Goal: Find specific fact: Find specific page/section

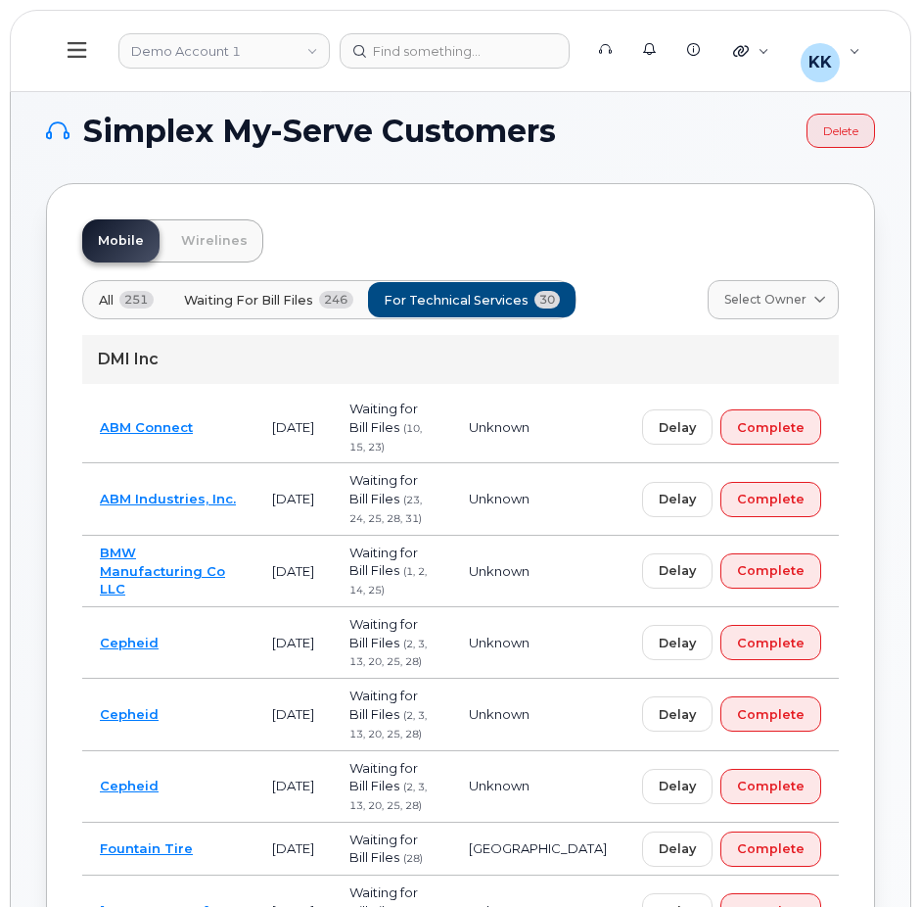
drag, startPoint x: 0, startPoint y: 0, endPoint x: 238, endPoint y: 477, distance: 532.9
click at [238, 477] on td "ABM Industries, Inc." at bounding box center [168, 498] width 172 height 71
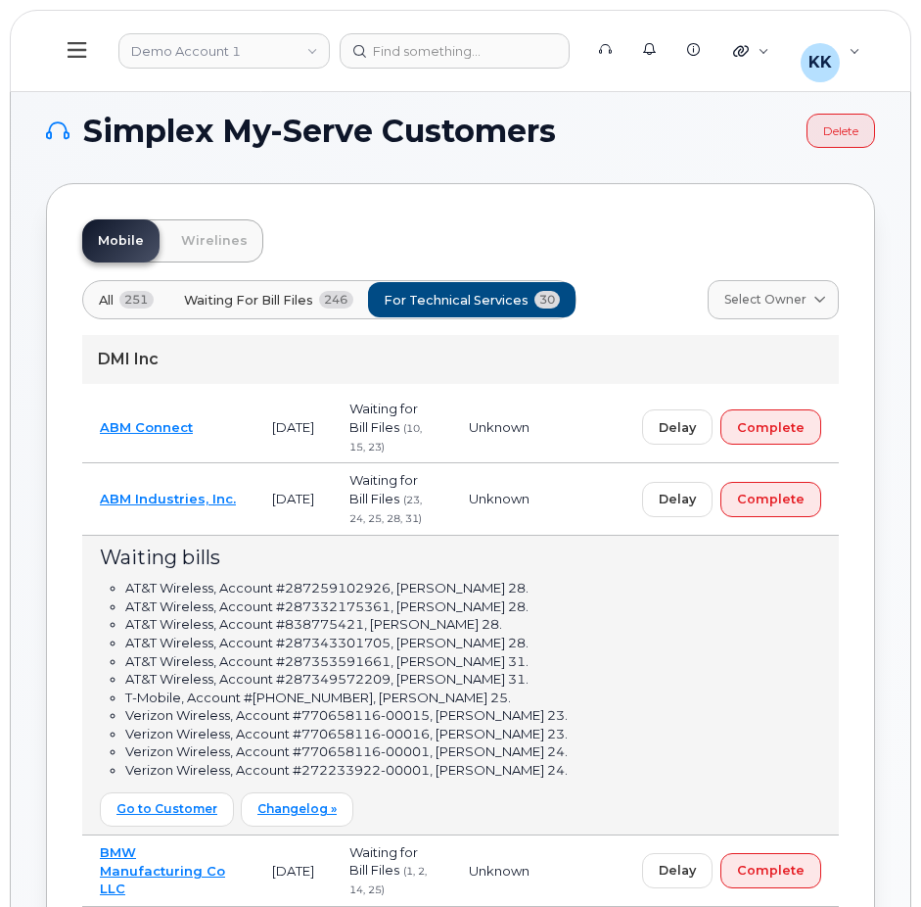
click at [255, 485] on td "ABM Industries, Inc." at bounding box center [168, 498] width 172 height 71
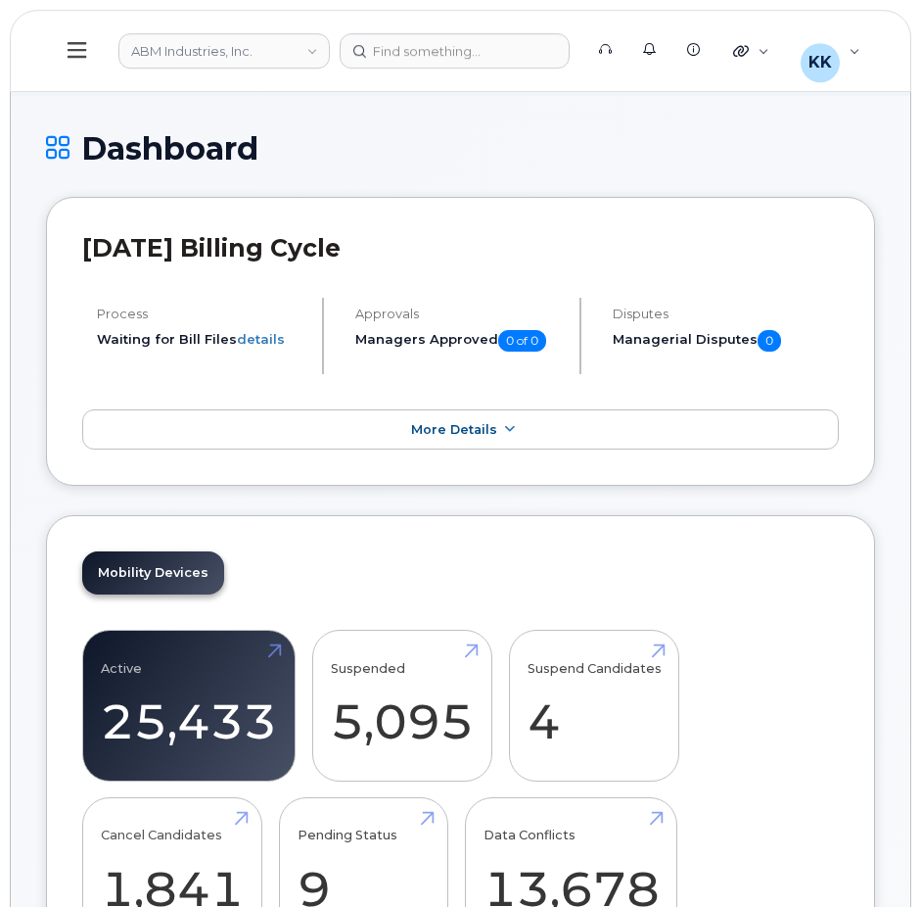
scroll to position [599, 0]
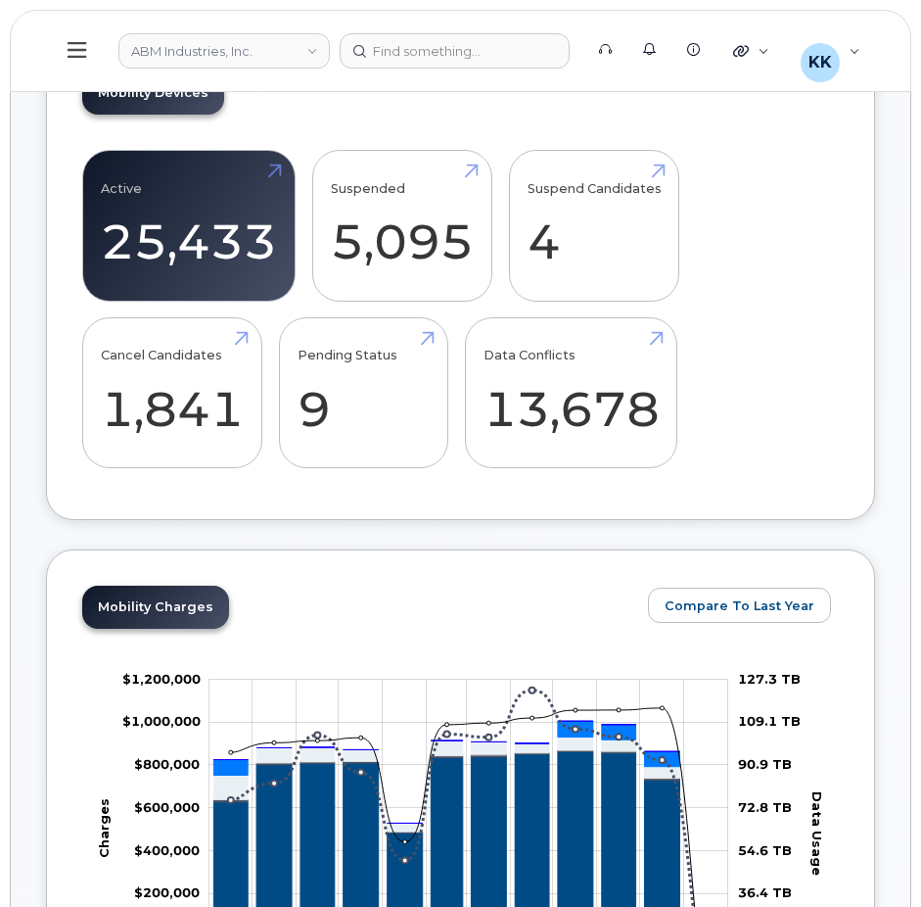
click at [70, 45] on icon at bounding box center [77, 50] width 19 height 16
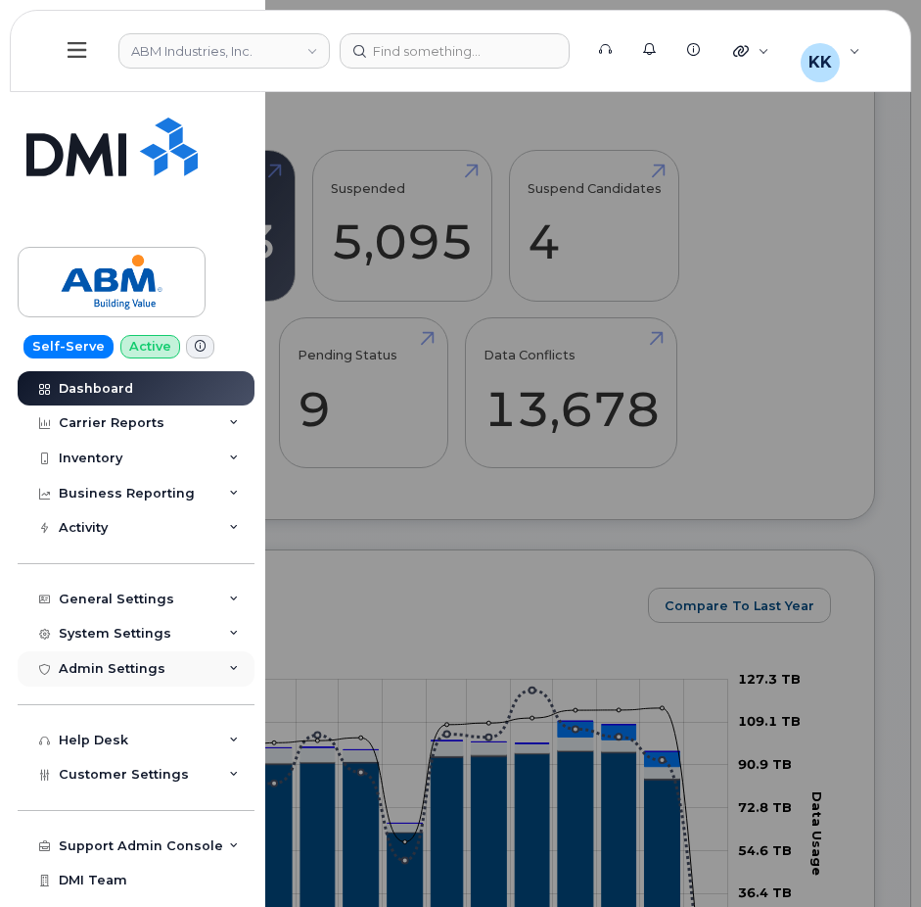
scroll to position [25, 0]
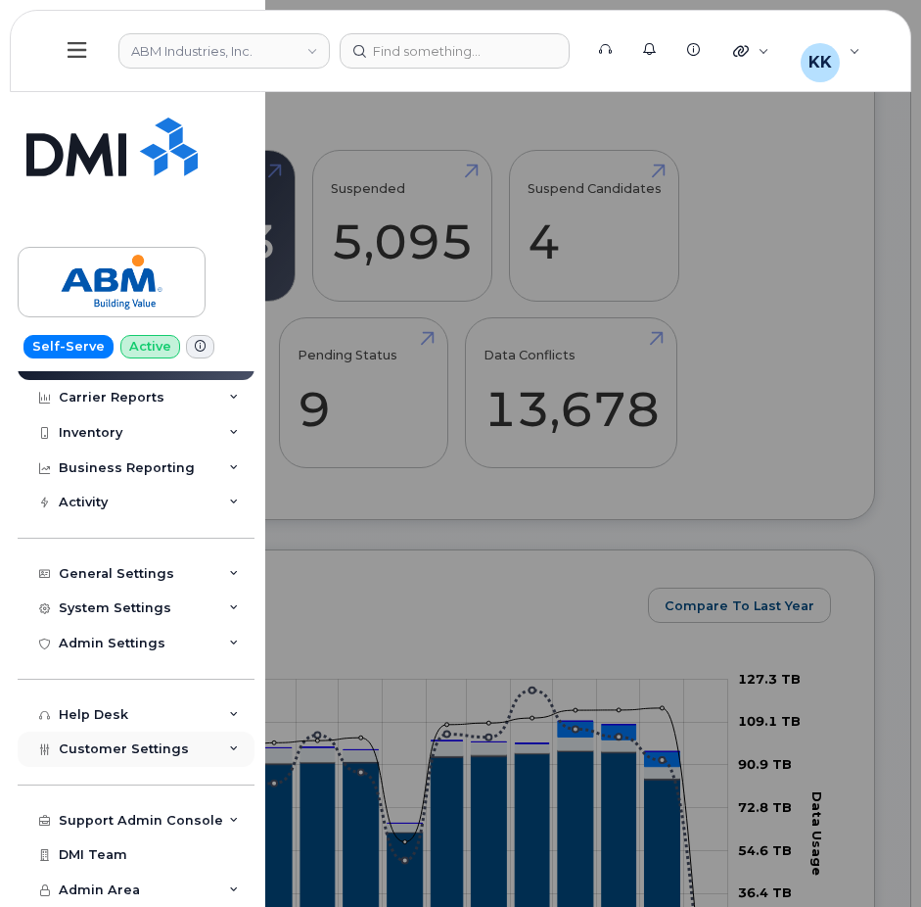
click at [118, 743] on span "Customer Settings" at bounding box center [124, 748] width 130 height 15
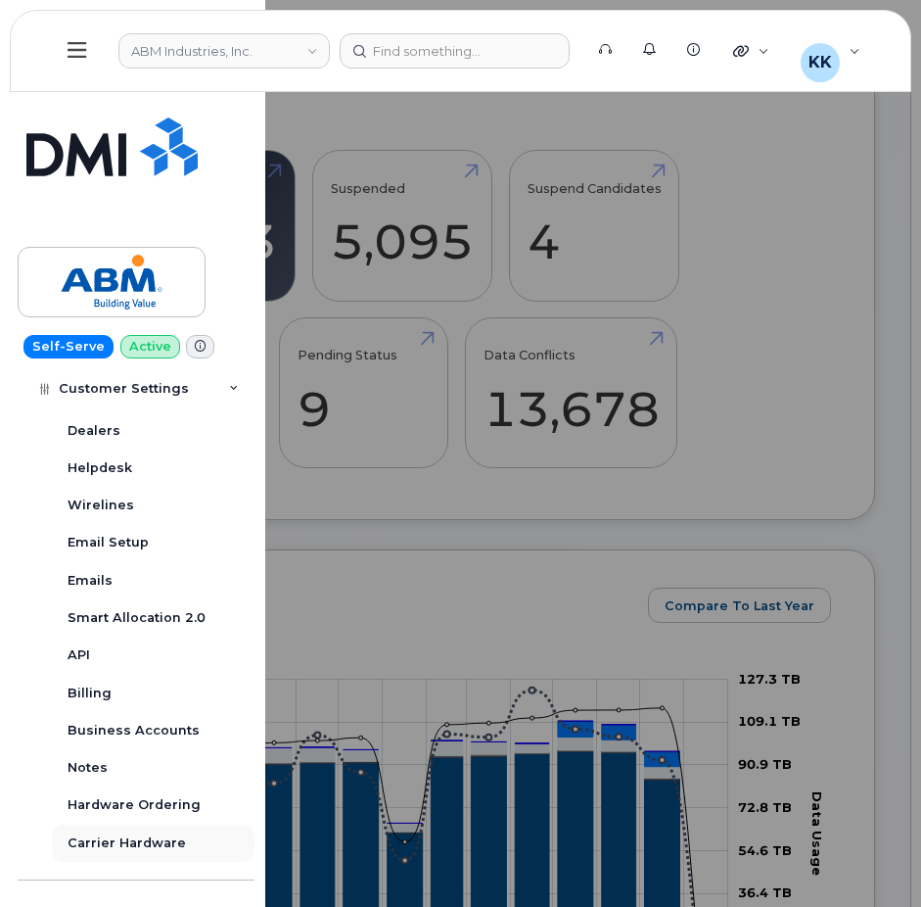
scroll to position [587, 0]
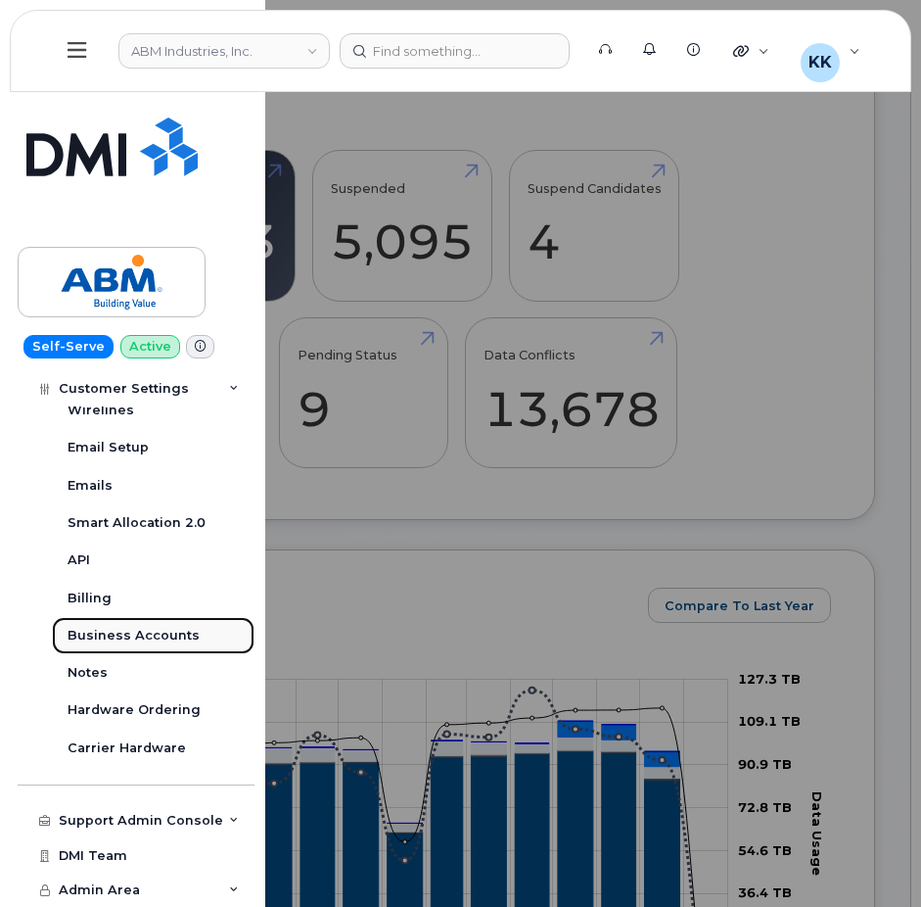
click at [158, 636] on div "Business Accounts" at bounding box center [134, 636] width 132 height 18
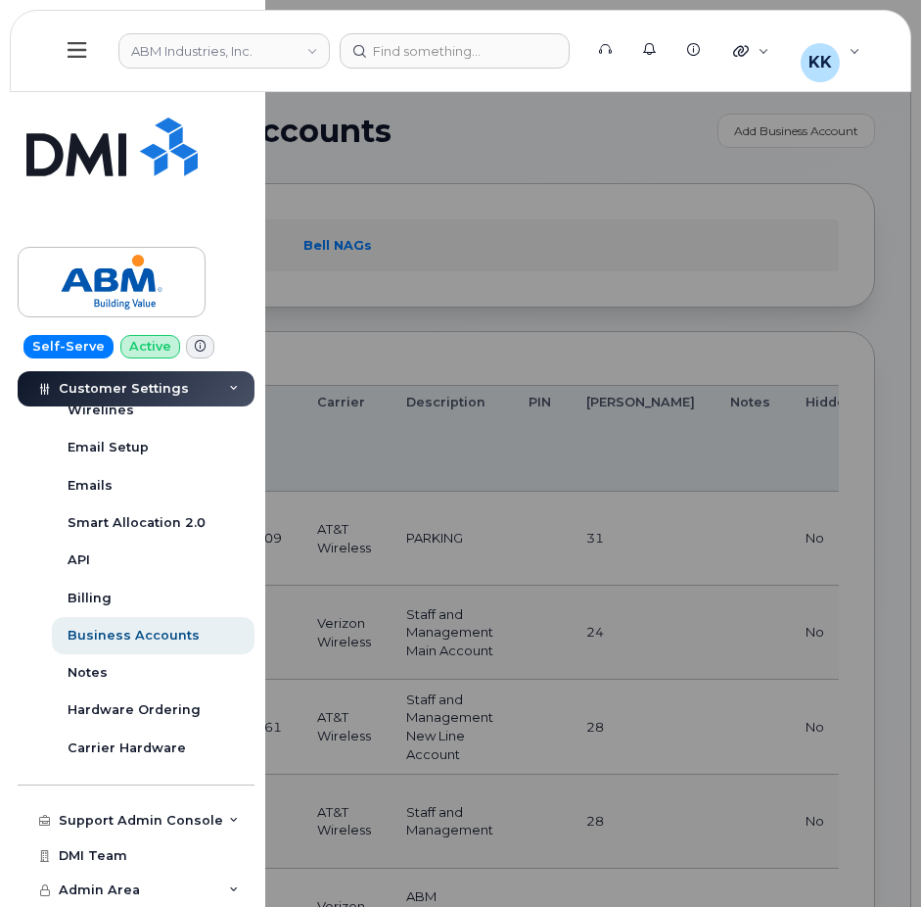
click at [450, 316] on div at bounding box center [460, 453] width 921 height 907
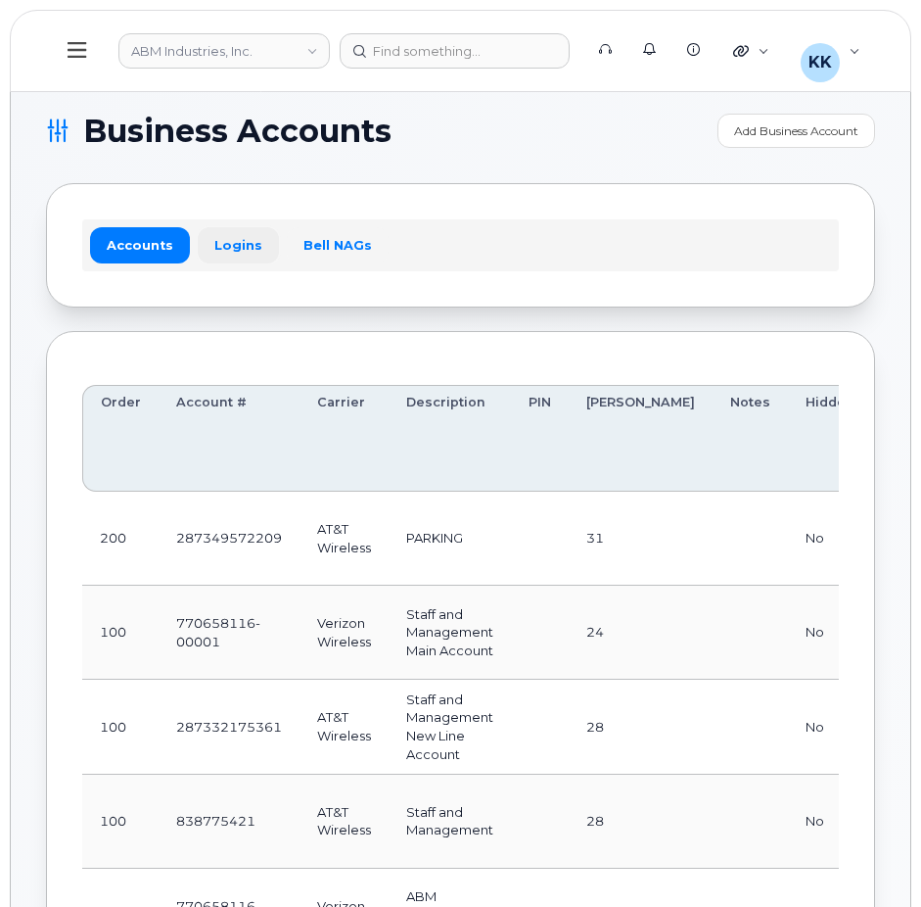
click at [230, 247] on link "Logins" at bounding box center [238, 244] width 81 height 35
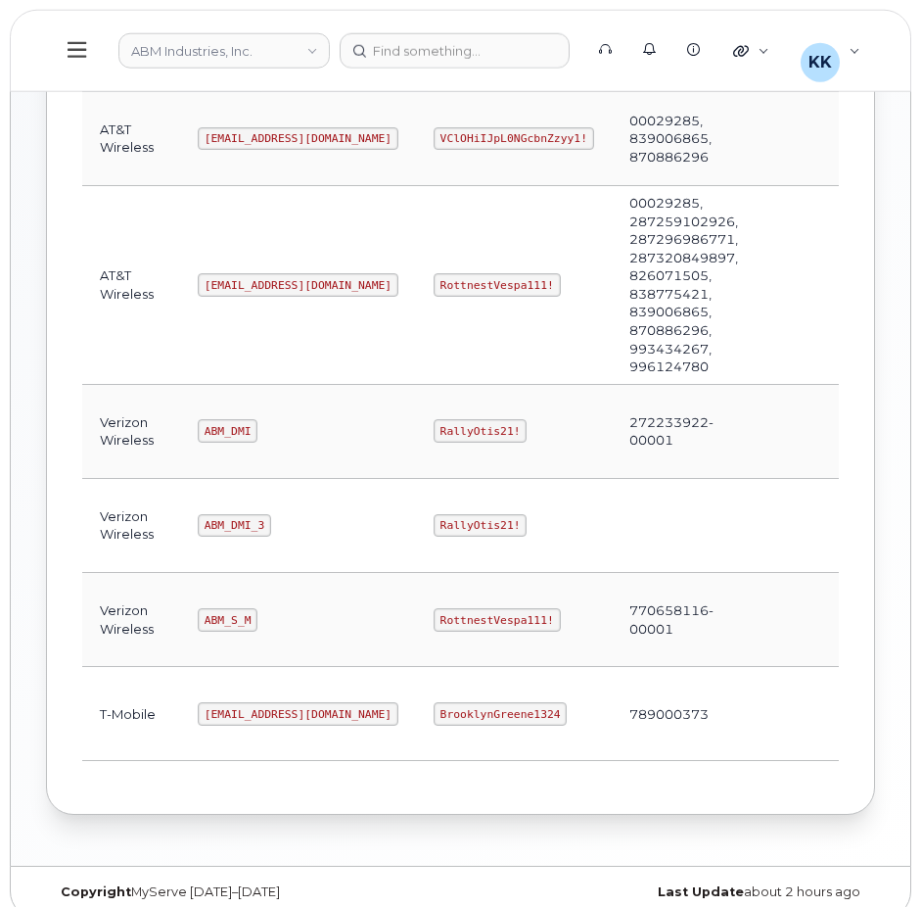
scroll to position [498, 0]
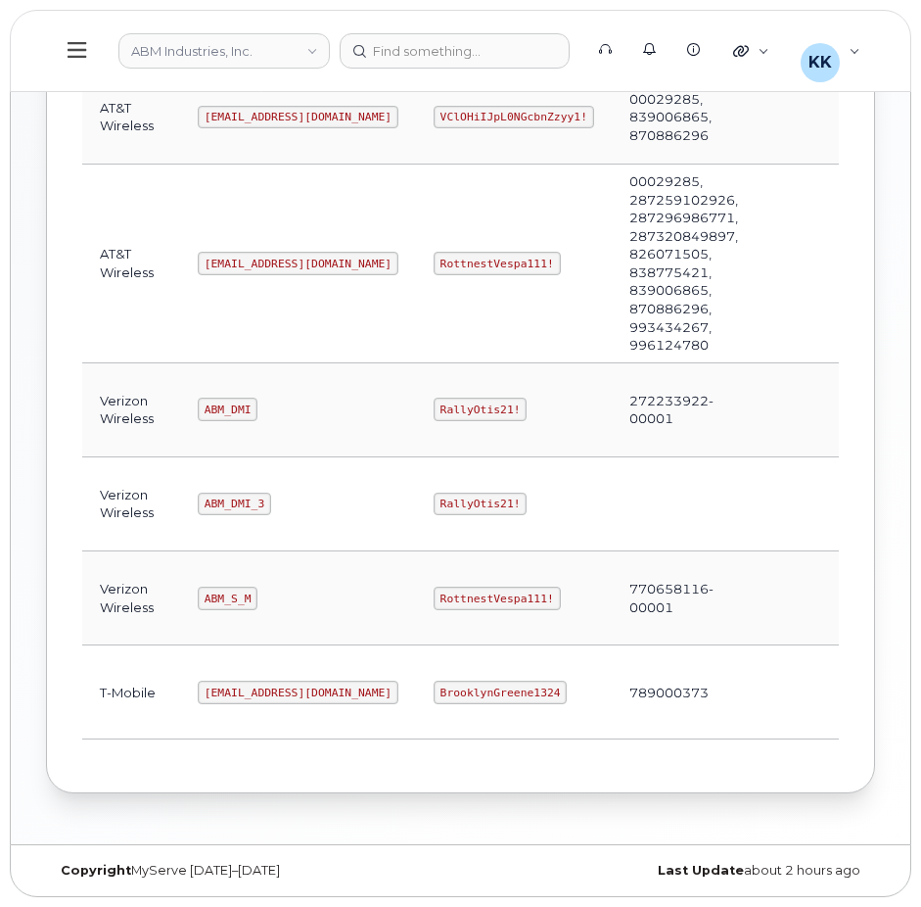
click at [228, 590] on code "ABM_S_M" at bounding box center [228, 598] width 60 height 23
click at [434, 587] on code "RottnestVespa111!" at bounding box center [497, 598] width 127 height 23
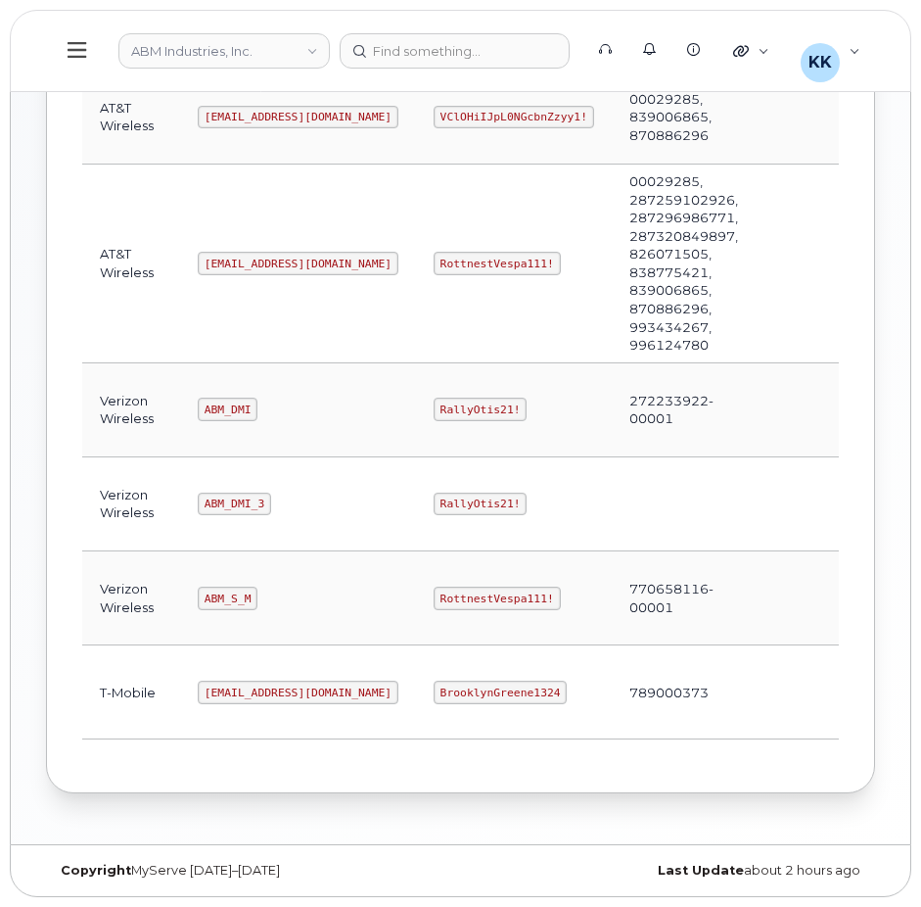
click at [434, 587] on code "RottnestVespa111!" at bounding box center [497, 598] width 127 height 23
